Goal: Transaction & Acquisition: Subscribe to service/newsletter

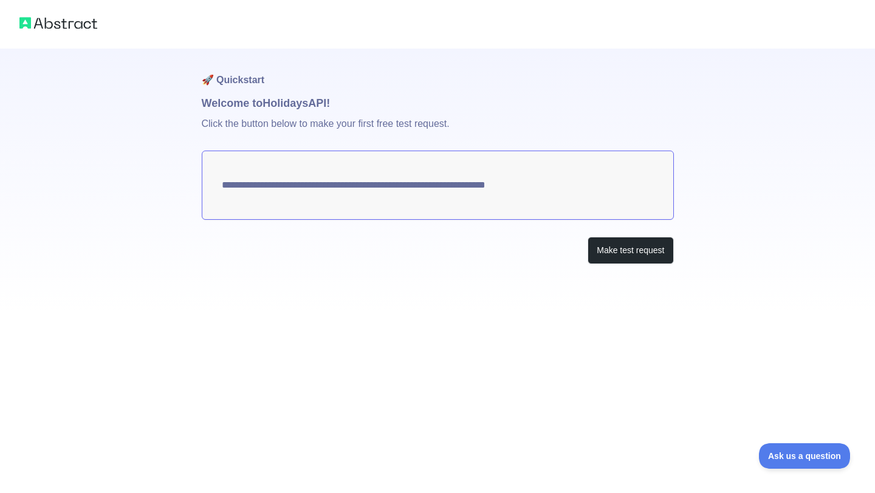
click at [547, 190] on textarea "**********" at bounding box center [438, 185] width 472 height 69
click at [604, 258] on button "Make test request" at bounding box center [630, 250] width 86 height 27
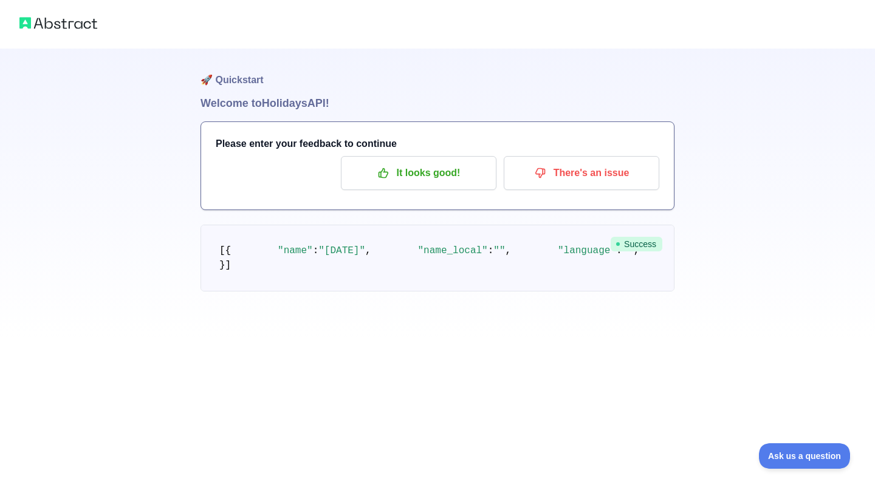
scroll to position [51, 0]
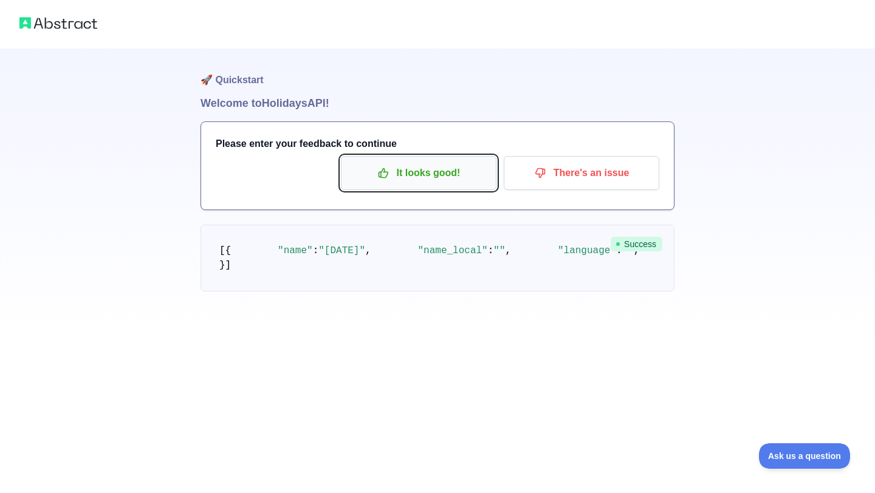
click at [403, 163] on p "It looks good!" at bounding box center [418, 173] width 137 height 21
